Goal: Information Seeking & Learning: Compare options

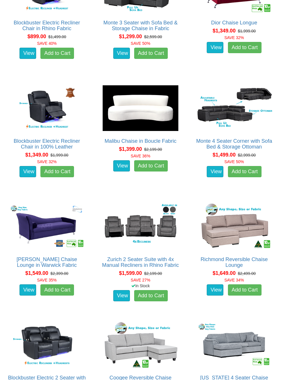
scroll to position [365, 0]
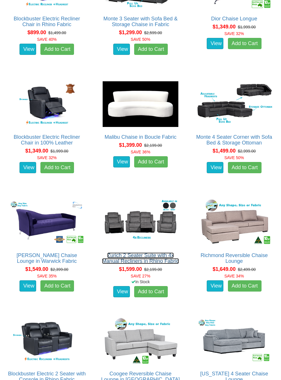
click at [152, 261] on link "Zurich 2 Seater Suite with 4x Manual Recliners in Rhino Fabric" at bounding box center [140, 257] width 77 height 11
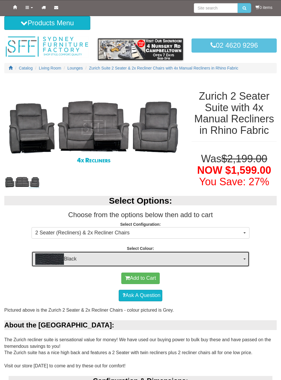
click at [245, 262] on button "Black" at bounding box center [141, 259] width 218 height 16
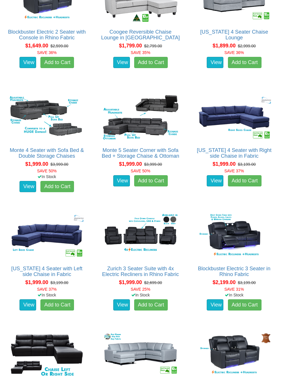
scroll to position [707, 0]
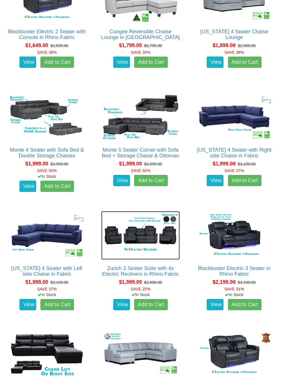
click at [155, 233] on img at bounding box center [140, 235] width 79 height 49
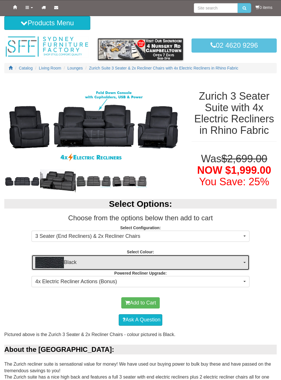
click at [243, 260] on button "Black" at bounding box center [141, 263] width 218 height 16
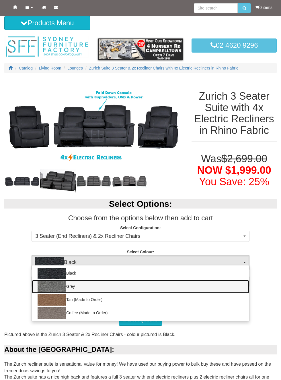
click at [55, 284] on img at bounding box center [52, 286] width 29 height 11
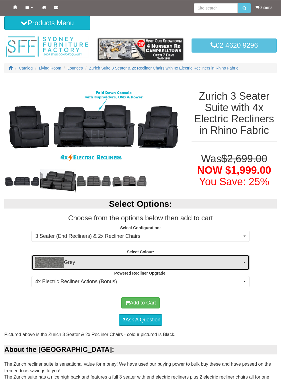
click at [238, 262] on span "Grey" at bounding box center [138, 262] width 207 height 11
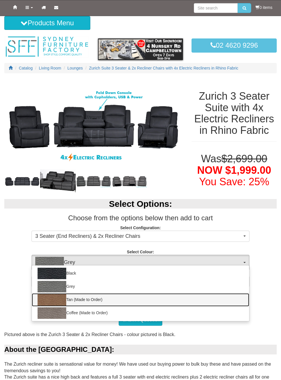
click at [55, 298] on img at bounding box center [52, 299] width 29 height 11
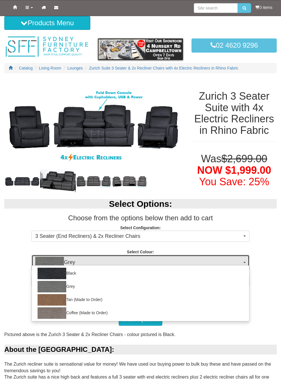
select select "2070"
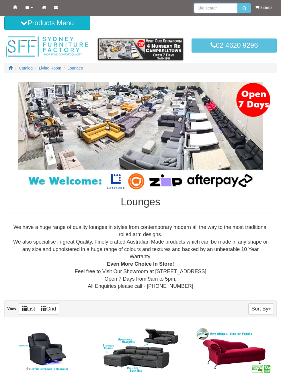
click at [216, 9] on input "search" at bounding box center [216, 8] width 44 height 10
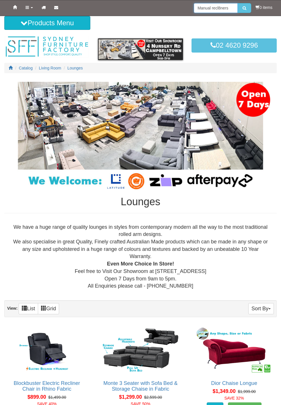
type input "Manual recl8ners"
click at [238, 3] on button "submit" at bounding box center [244, 8] width 13 height 10
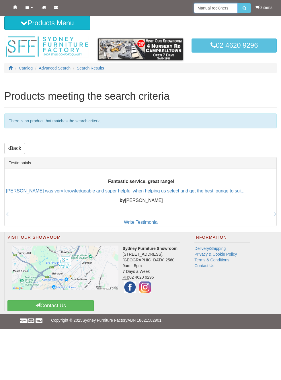
click at [223, 8] on input "Manual recl8ners" at bounding box center [216, 8] width 44 height 10
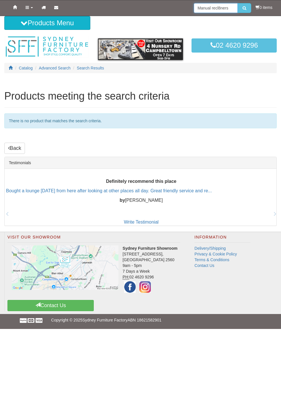
click at [218, 9] on input "Manual recl8ners" at bounding box center [216, 8] width 44 height 10
type input "Manual recliners chairs"
click at [238, 3] on button "submit" at bounding box center [244, 8] width 13 height 10
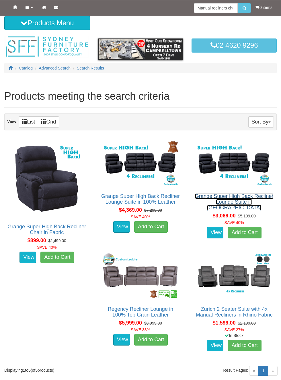
click at [239, 196] on link "Grange Super High Back Recliner Lounge Suite in [GEOGRAPHIC_DATA]" at bounding box center [234, 201] width 79 height 17
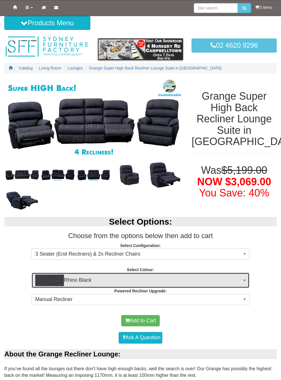
click at [243, 279] on button "Rhino Black" at bounding box center [141, 280] width 218 height 16
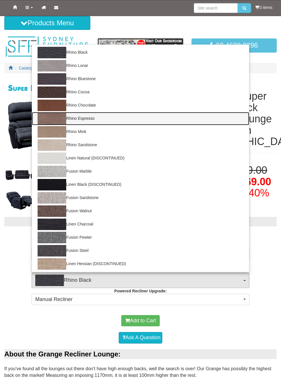
click at [54, 120] on img at bounding box center [52, 118] width 29 height 11
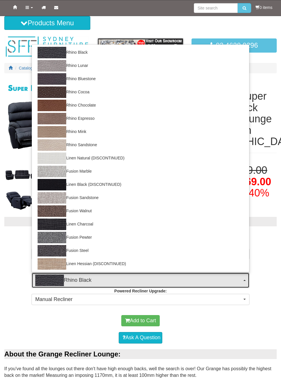
select select "1560"
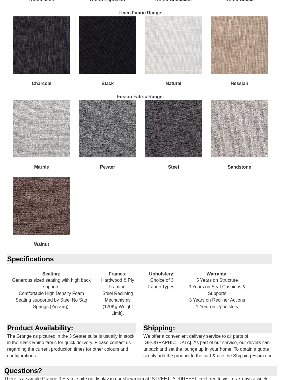
scroll to position [784, 0]
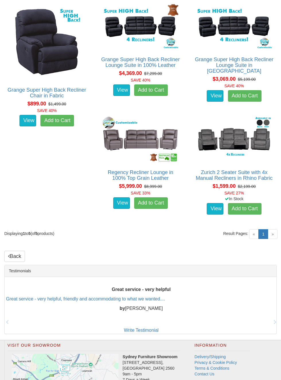
scroll to position [162, 0]
